Goal: Task Accomplishment & Management: Manage account settings

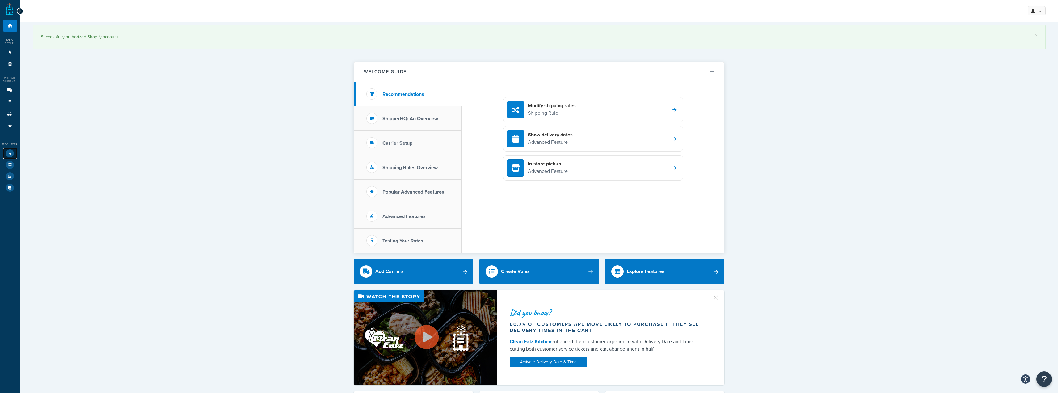
click at [11, 153] on icon at bounding box center [10, 153] width 8 height 8
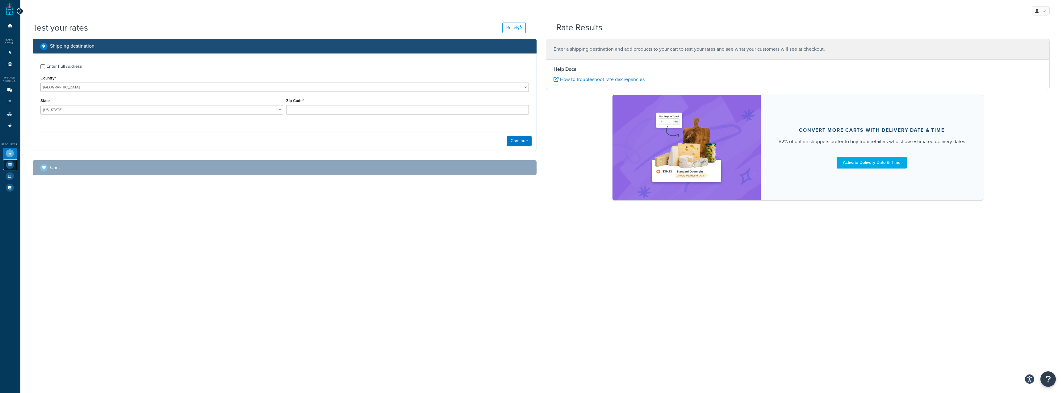
click at [10, 163] on icon at bounding box center [10, 165] width 8 height 8
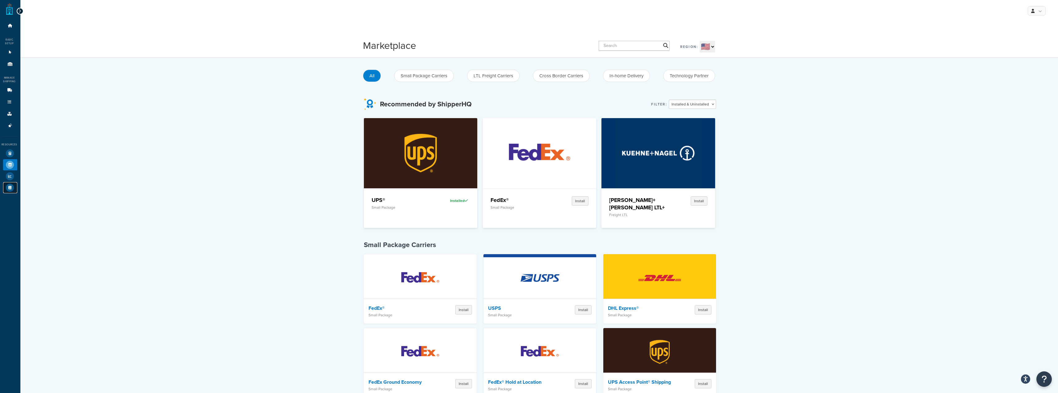
click at [12, 187] on icon at bounding box center [10, 187] width 8 height 8
click at [8, 54] on link "Websites 1" at bounding box center [10, 52] width 14 height 11
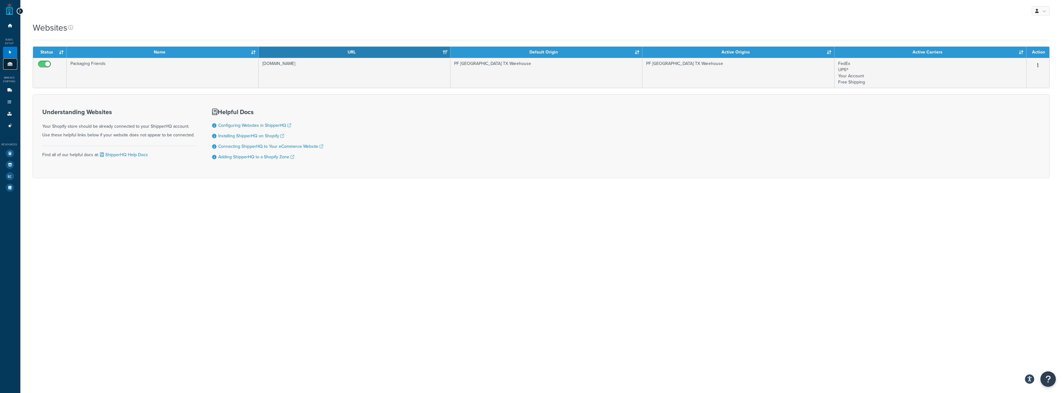
click at [8, 66] on link "Origins 1" at bounding box center [10, 63] width 14 height 11
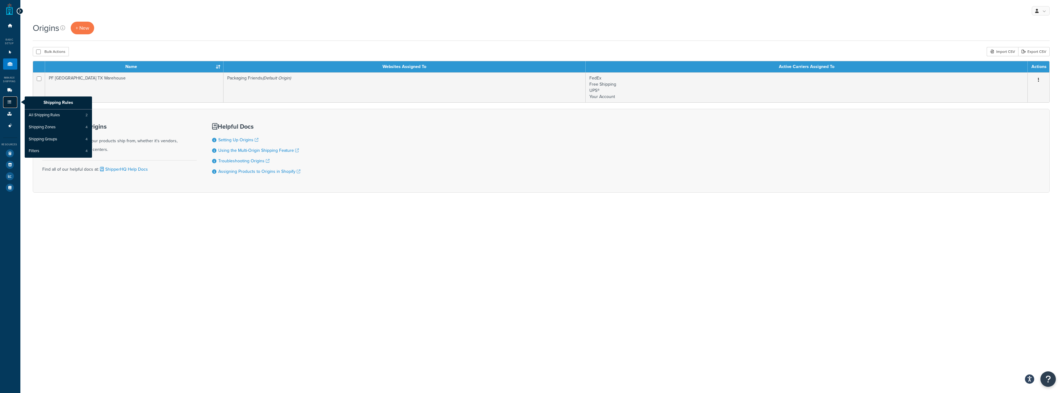
click at [10, 104] on link "Shipping Rules" at bounding box center [10, 101] width 14 height 11
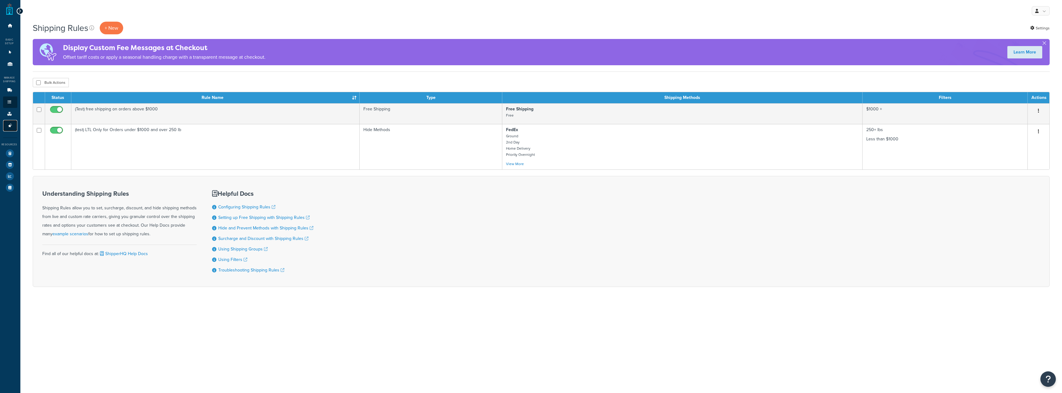
click at [10, 128] on link "Advanced Features 3" at bounding box center [10, 125] width 14 height 11
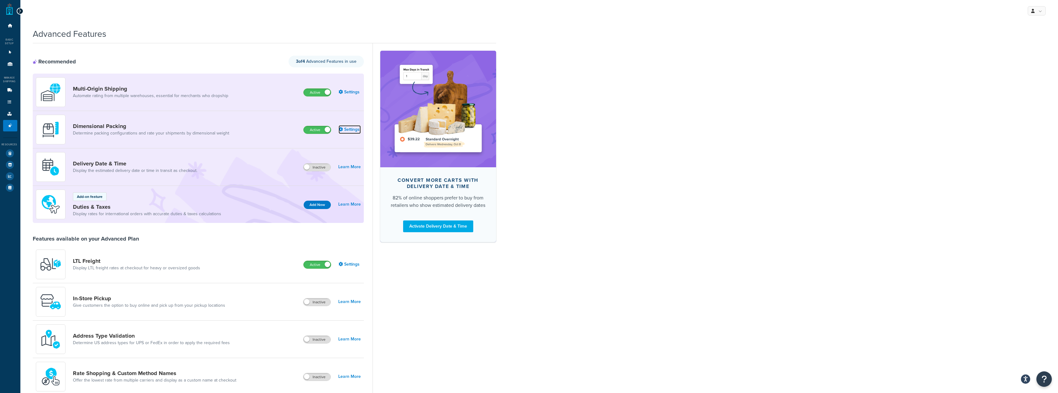
click at [343, 129] on link "Settings" at bounding box center [349, 129] width 22 height 9
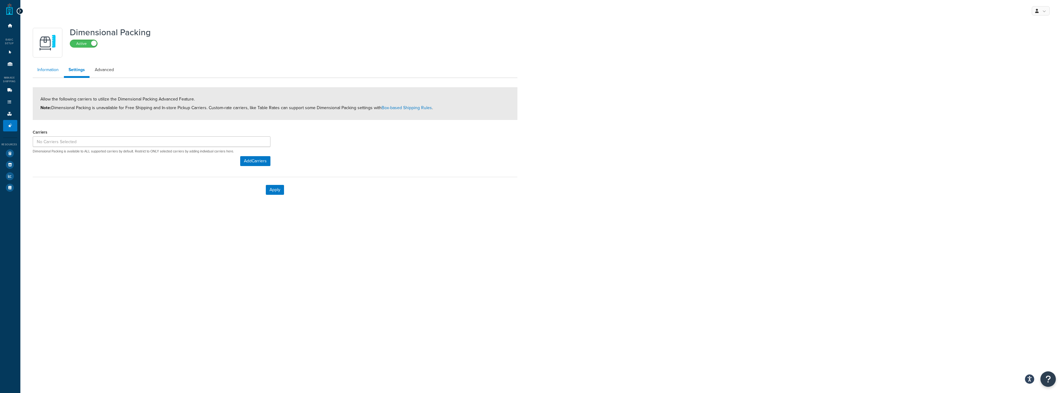
click at [57, 72] on link "Information" at bounding box center [48, 70] width 31 height 12
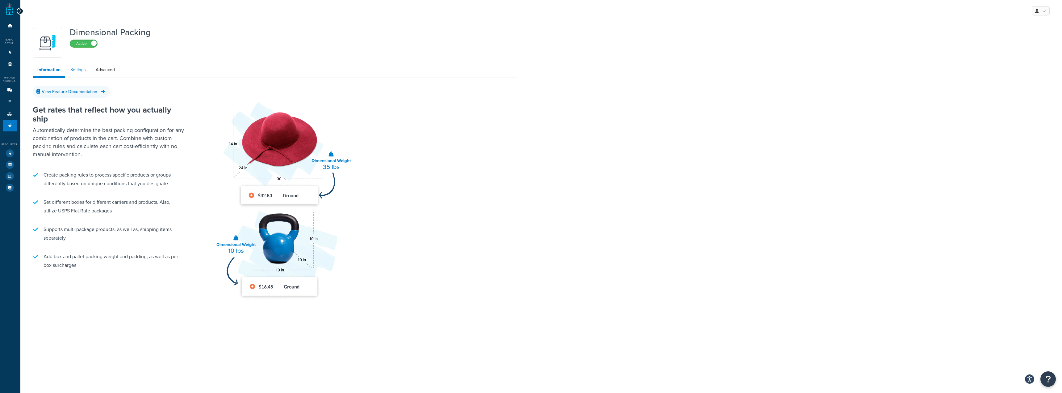
click at [69, 73] on link "Settings" at bounding box center [78, 70] width 25 height 12
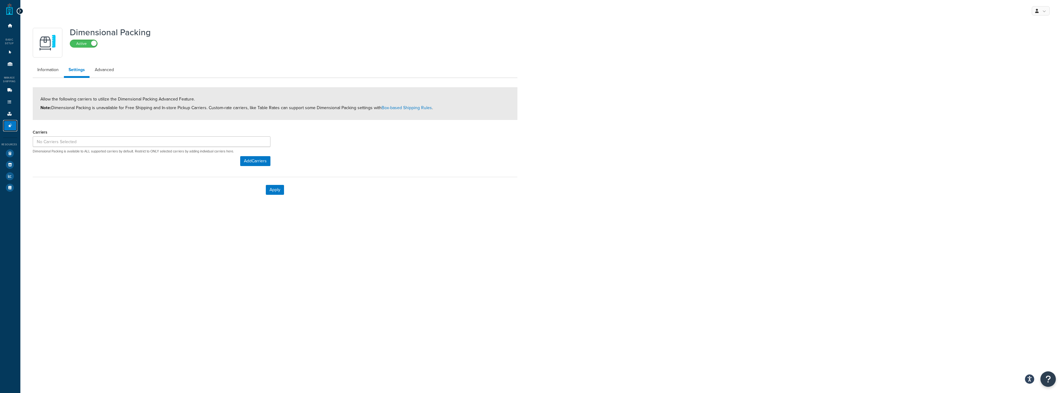
click at [12, 122] on link "Advanced Features 3" at bounding box center [10, 125] width 14 height 11
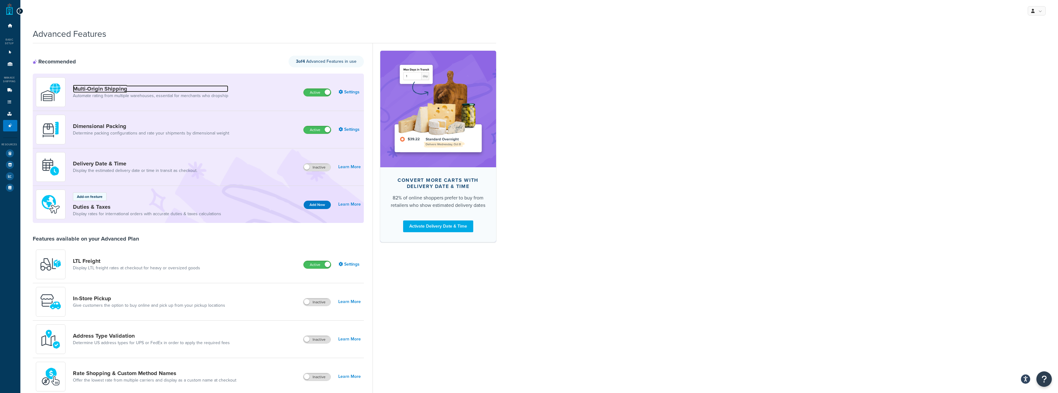
click at [83, 88] on link "Multi-Origin Shipping" at bounding box center [150, 88] width 155 height 7
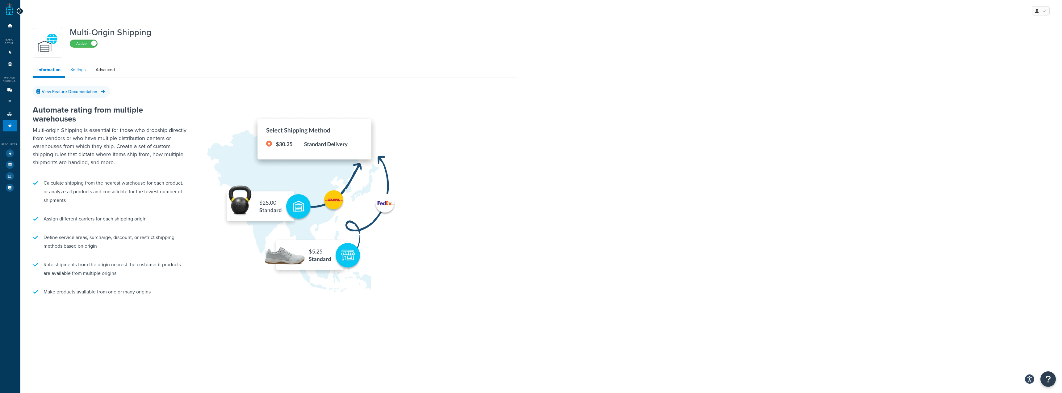
click at [82, 69] on link "Settings" at bounding box center [78, 70] width 25 height 12
select select "false"
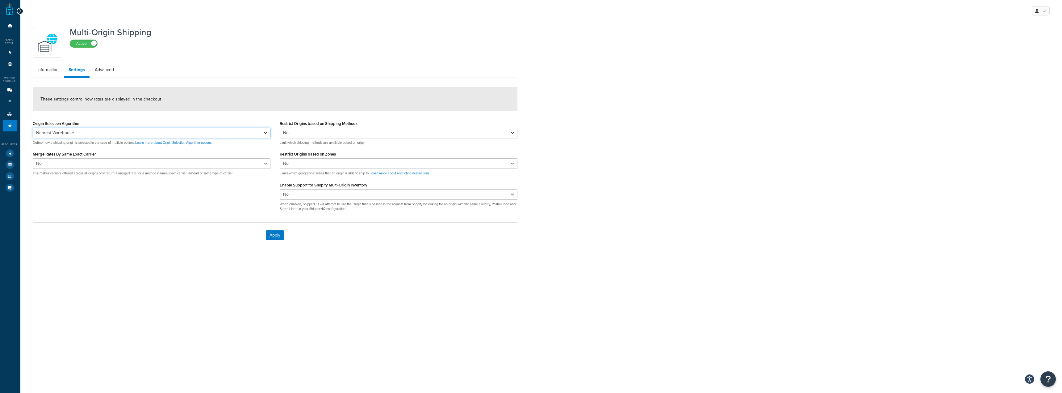
click at [127, 135] on select "Nearest Warehouse Fewest Warehouses" at bounding box center [152, 133] width 238 height 10
click at [148, 114] on form "These settings control how rates are displayed in the checkout Origin Selection…" at bounding box center [275, 167] width 485 height 161
click at [298, 162] on select "Yes No" at bounding box center [399, 163] width 238 height 10
click at [249, 166] on select "Yes No" at bounding box center [152, 163] width 238 height 10
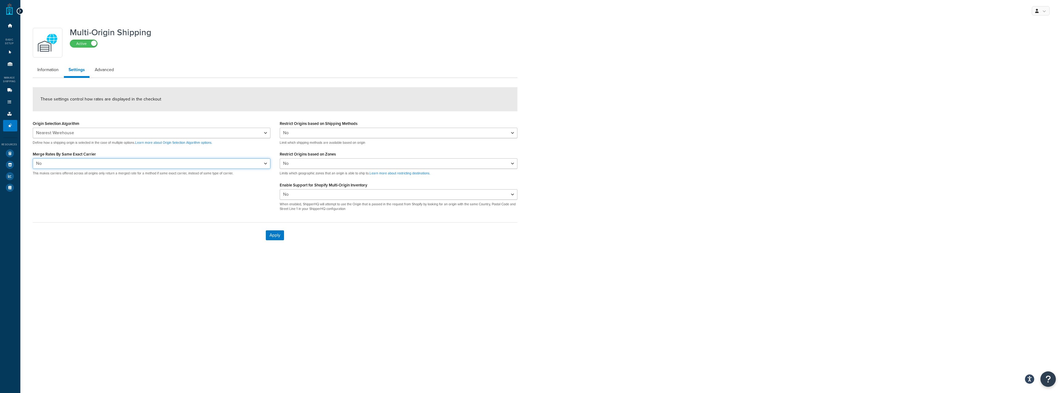
click at [249, 166] on select "Yes No" at bounding box center [152, 163] width 238 height 10
click at [307, 134] on select "Yes No" at bounding box center [399, 133] width 238 height 10
click at [302, 135] on select "Yes No" at bounding box center [399, 133] width 238 height 10
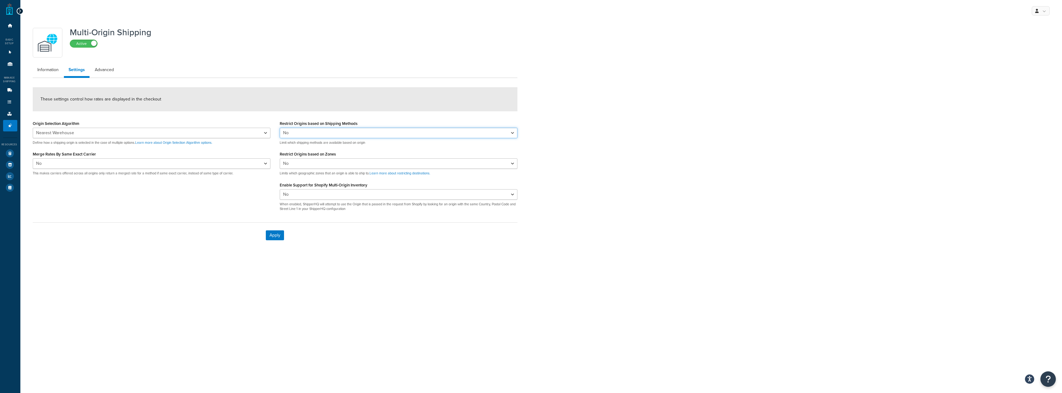
click at [343, 130] on select "Yes No" at bounding box center [399, 133] width 238 height 10
click at [327, 163] on select "Yes No" at bounding box center [399, 163] width 238 height 10
click at [190, 216] on form "These settings control how rates are displayed in the checkout Origin Selection…" at bounding box center [275, 167] width 485 height 161
click at [98, 73] on link "Advanced" at bounding box center [104, 70] width 28 height 12
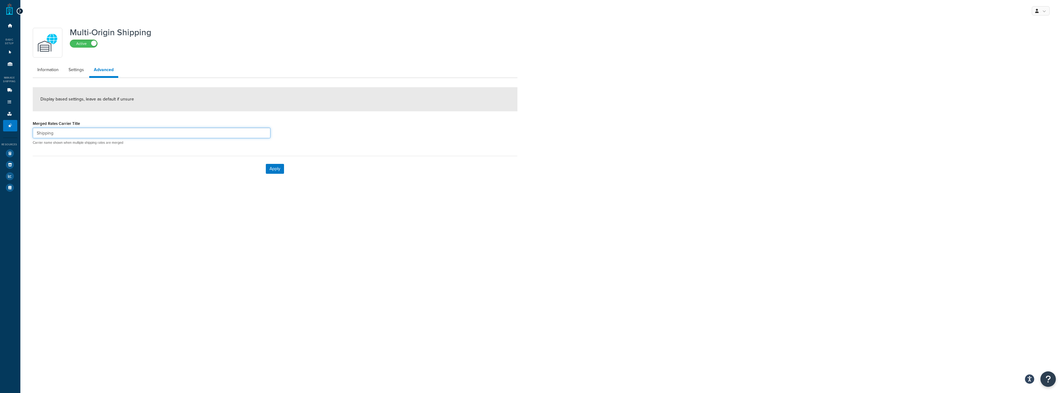
click at [115, 133] on input "Shipping" at bounding box center [152, 133] width 238 height 10
click at [50, 72] on link "Information" at bounding box center [48, 70] width 31 height 12
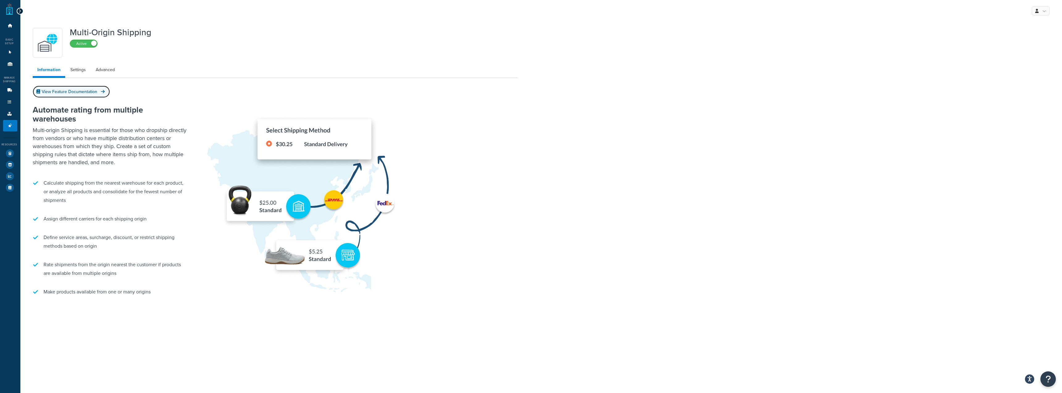
click at [83, 95] on link "View Feature Documentation" at bounding box center [71, 92] width 77 height 12
click at [82, 68] on link "Settings" at bounding box center [78, 70] width 25 height 12
select select "false"
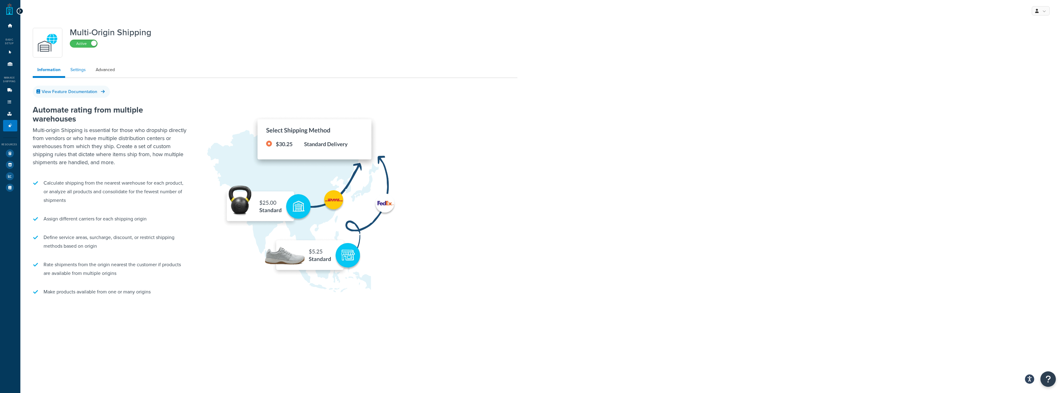
select select "false"
